Goal: Task Accomplishment & Management: Use online tool/utility

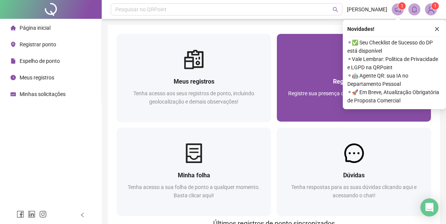
click at [338, 83] on span "Registrar ponto" at bounding box center [354, 81] width 42 height 7
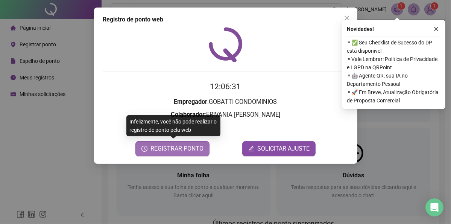
click at [167, 151] on span "REGISTRAR PONTO" at bounding box center [177, 148] width 53 height 9
